Goal: Information Seeking & Learning: Learn about a topic

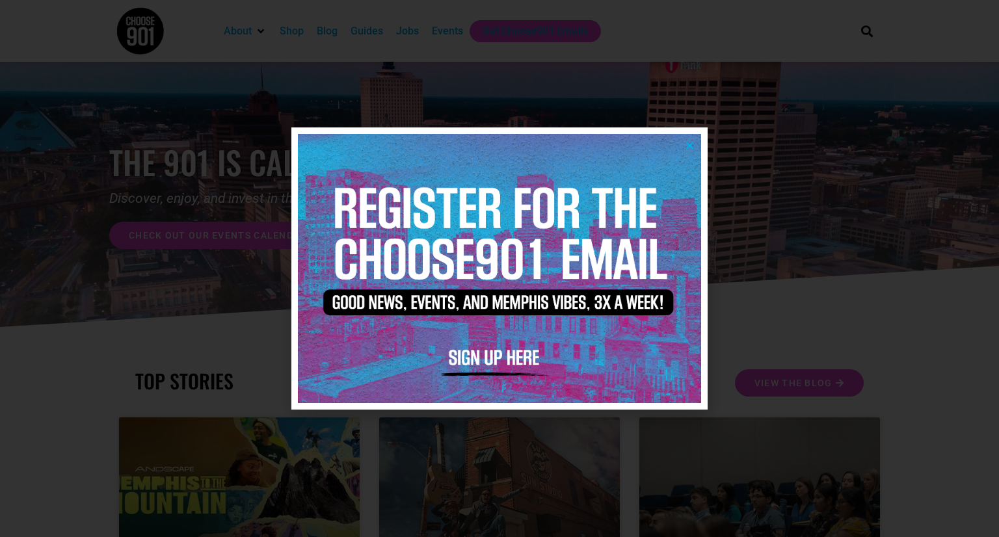
click at [695, 151] on img at bounding box center [499, 268] width 403 height 269
click at [695, 152] on img at bounding box center [499, 268] width 403 height 269
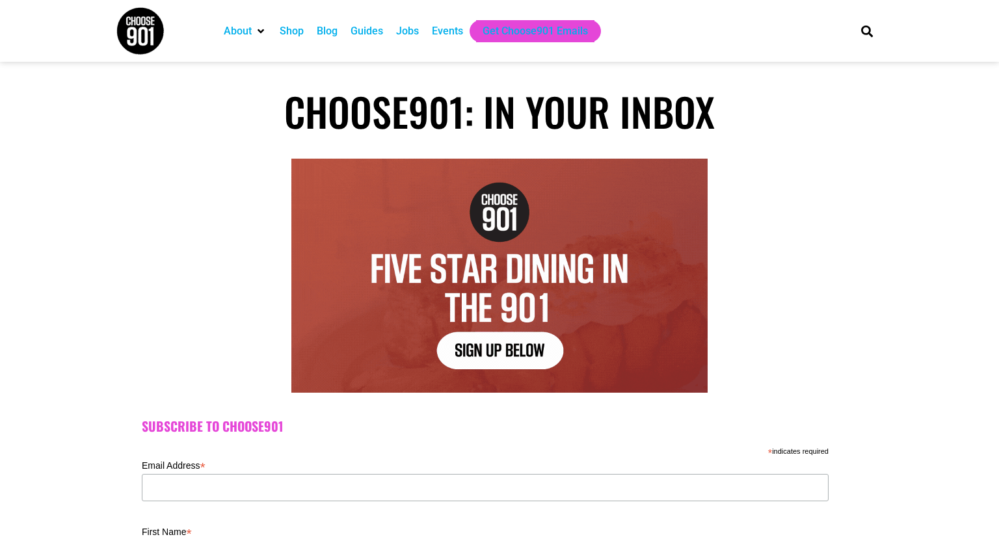
click at [418, 46] on div "About Contact Us Donate Shop Blog Guides Jobs Events Get Choose901 Emails" at bounding box center [528, 31] width 635 height 62
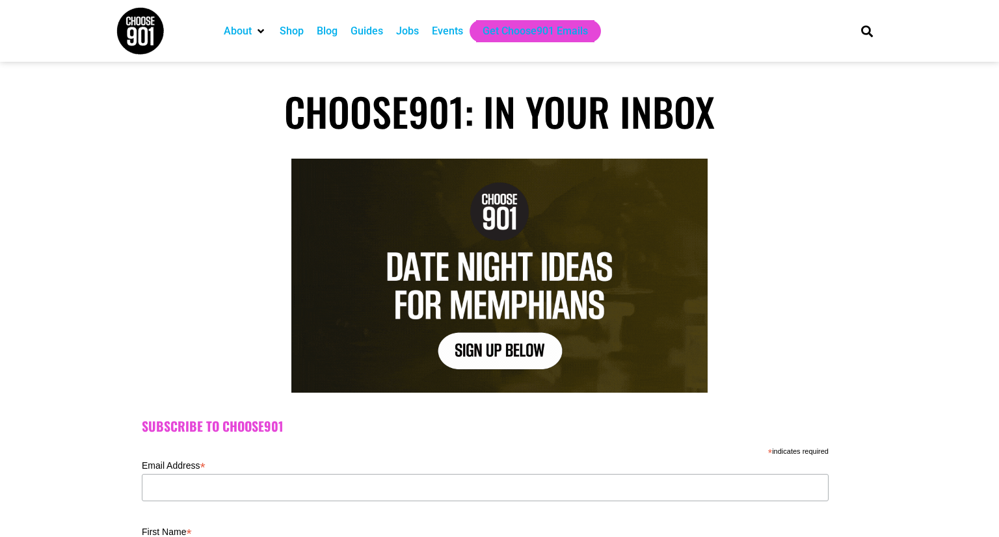
click at [414, 36] on div "Jobs" at bounding box center [407, 31] width 23 height 16
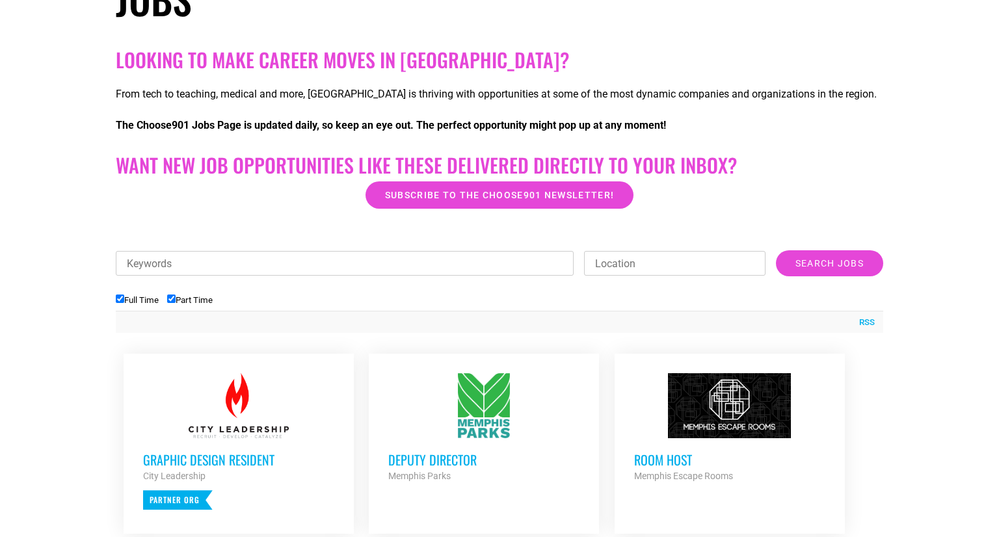
click at [499, 412] on div at bounding box center [483, 405] width 191 height 65
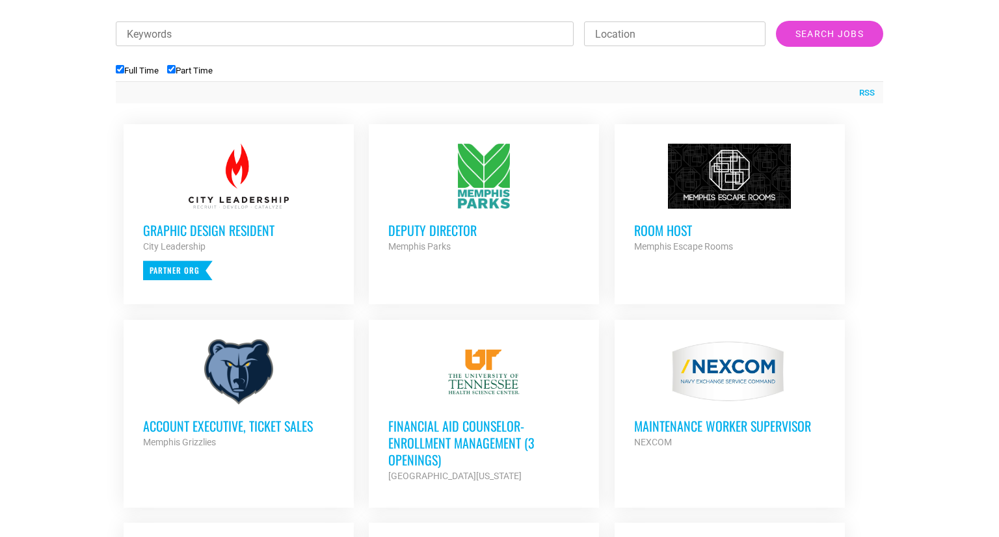
scroll to position [474, 0]
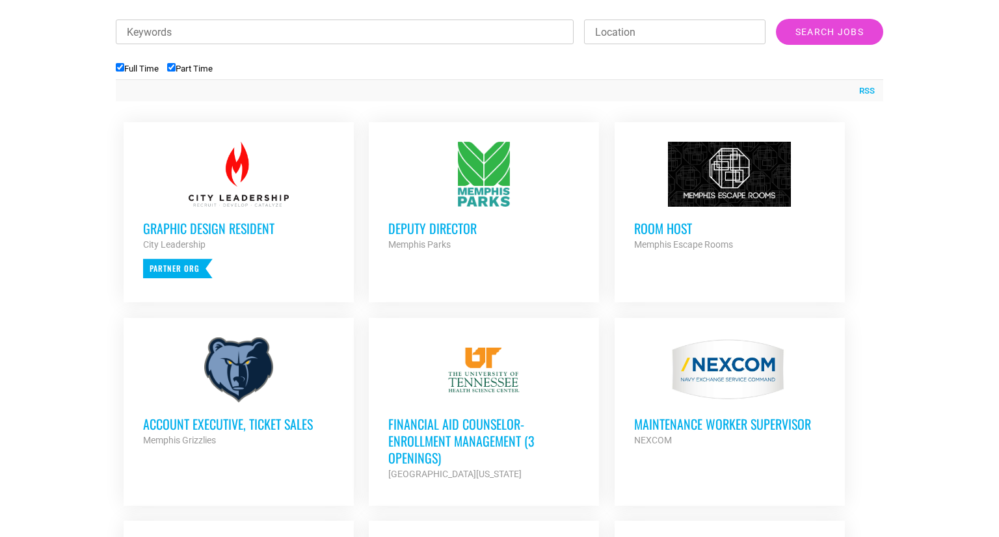
click at [748, 217] on div "Room Host Memphis Escape Rooms Partner Org" at bounding box center [729, 230] width 191 height 46
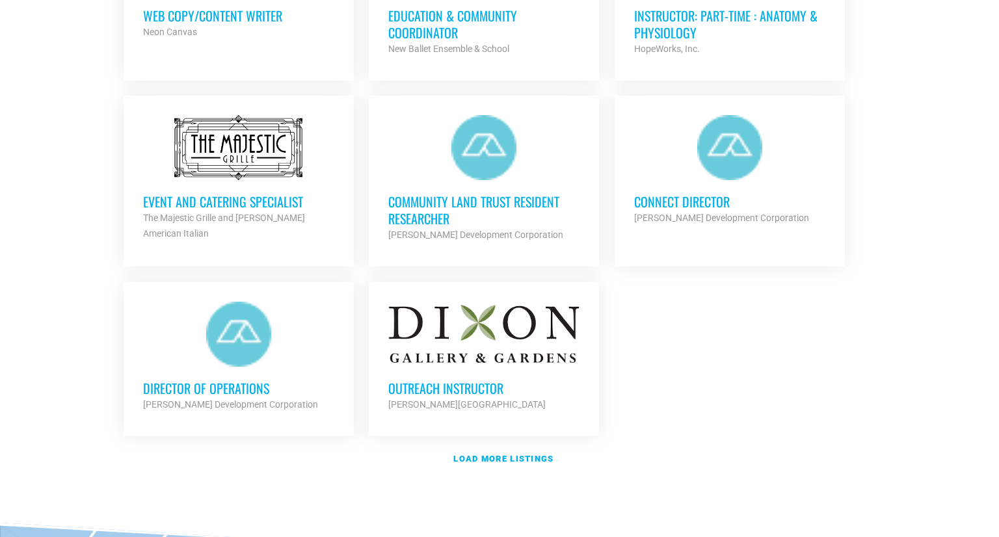
scroll to position [1470, 0]
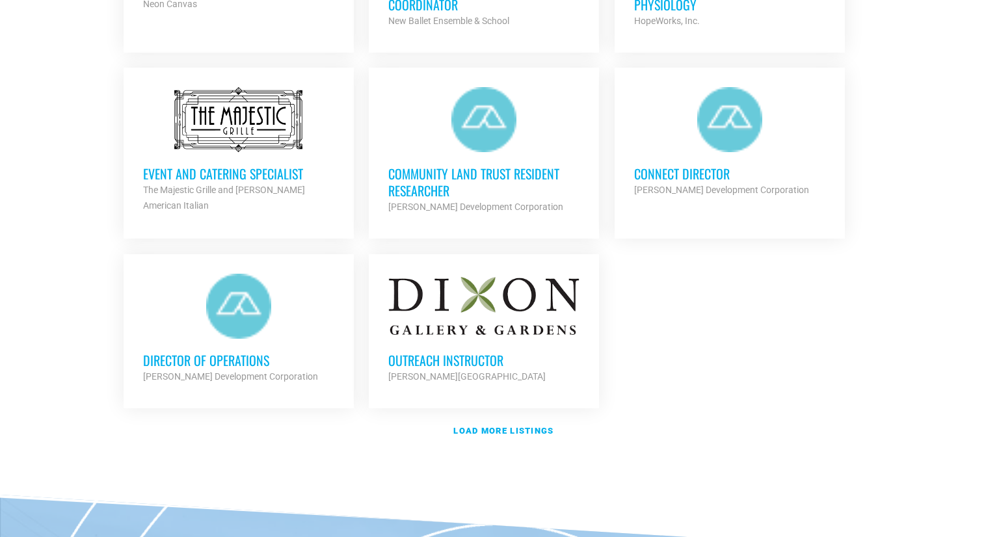
click at [488, 360] on h3 "Outreach Instructor" at bounding box center [483, 360] width 191 height 17
click at [501, 430] on strong "Load more listings" at bounding box center [503, 431] width 100 height 10
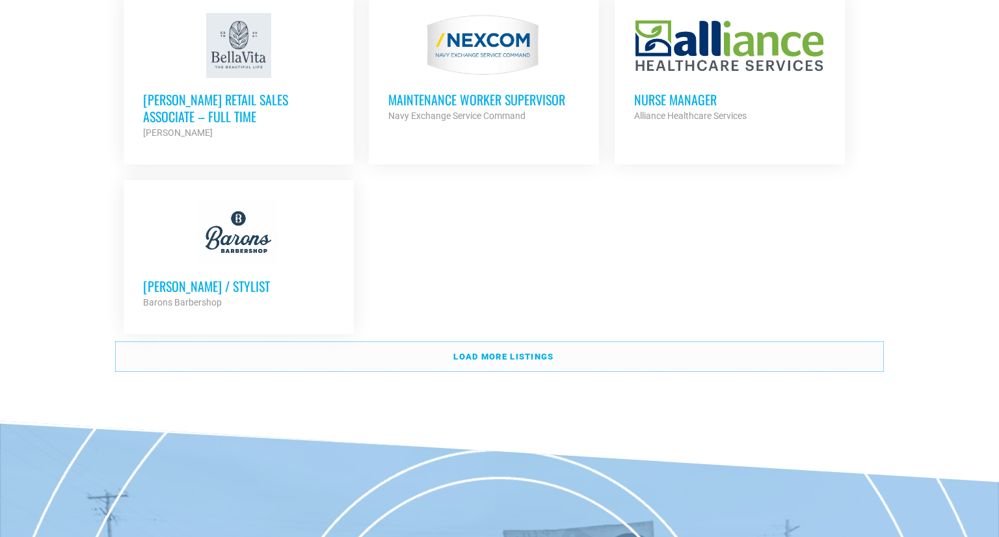
scroll to position [2865, 0]
click at [451, 341] on link "Load more listings" at bounding box center [499, 356] width 767 height 30
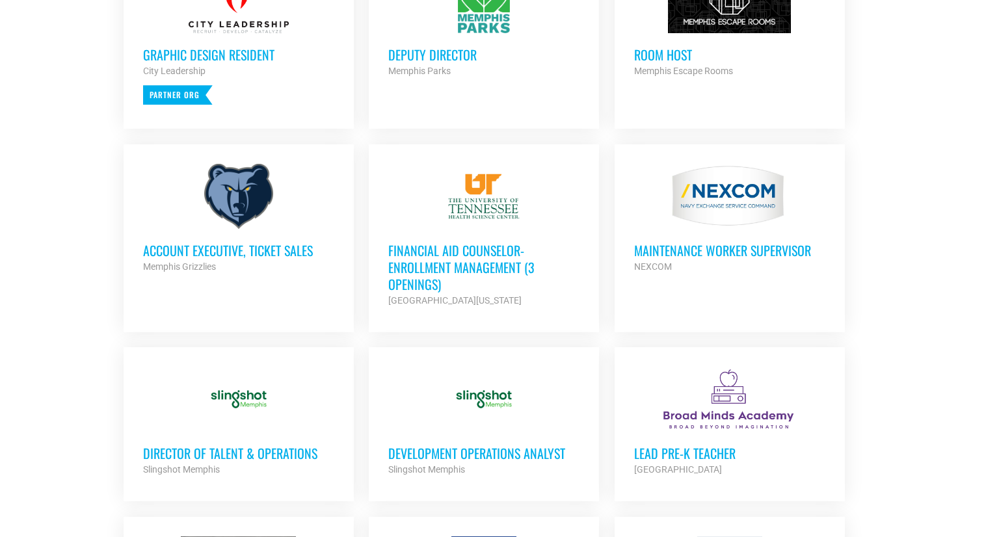
scroll to position [652, 0]
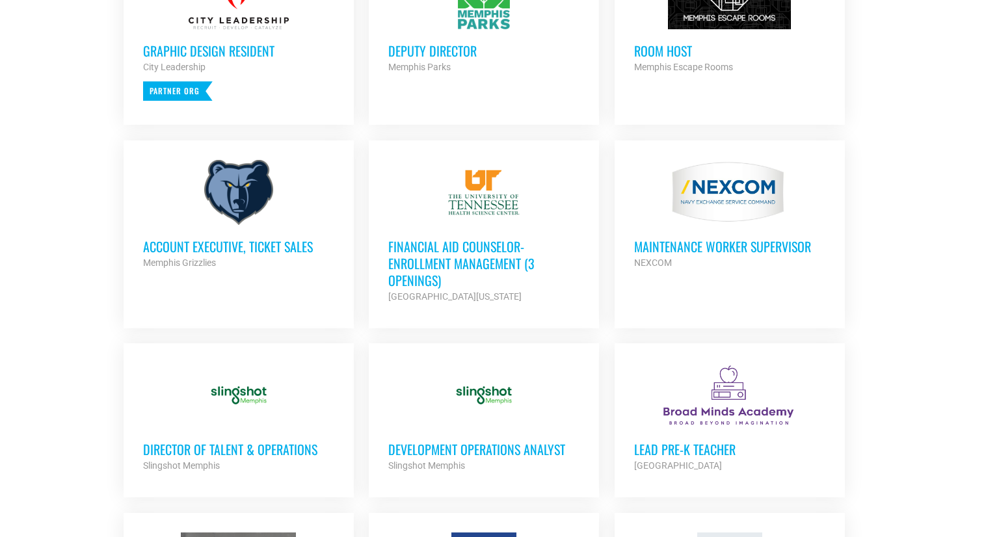
click at [457, 43] on h3 "Deputy Director" at bounding box center [483, 50] width 191 height 17
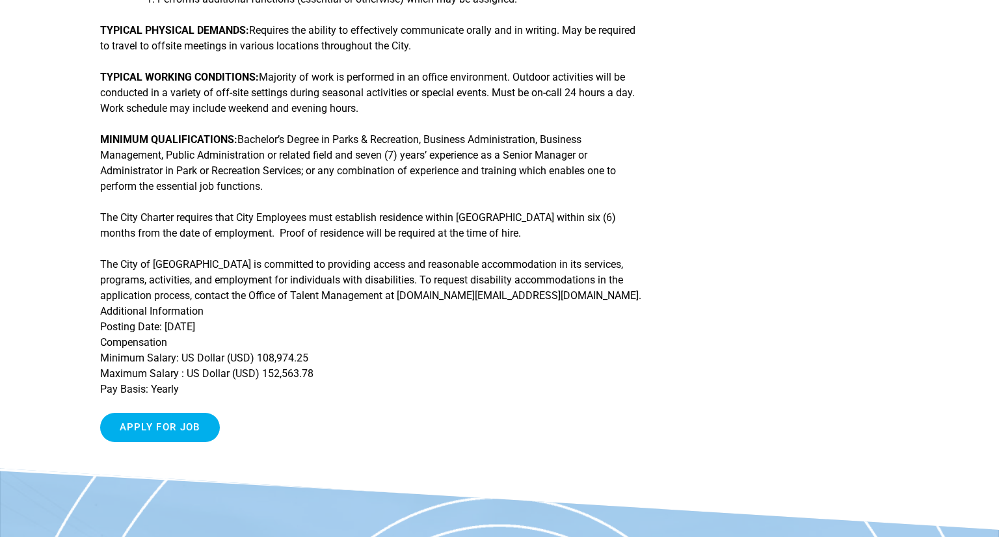
scroll to position [490, 0]
